Goal: Go to known website: Go to known website

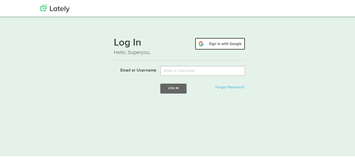
click at [231, 41] on img at bounding box center [220, 43] width 50 height 12
click at [225, 47] on img at bounding box center [220, 43] width 50 height 12
click at [225, 45] on img at bounding box center [220, 43] width 50 height 12
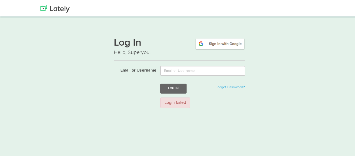
click at [225, 45] on img at bounding box center [220, 43] width 50 height 12
